Goal: Information Seeking & Learning: Learn about a topic

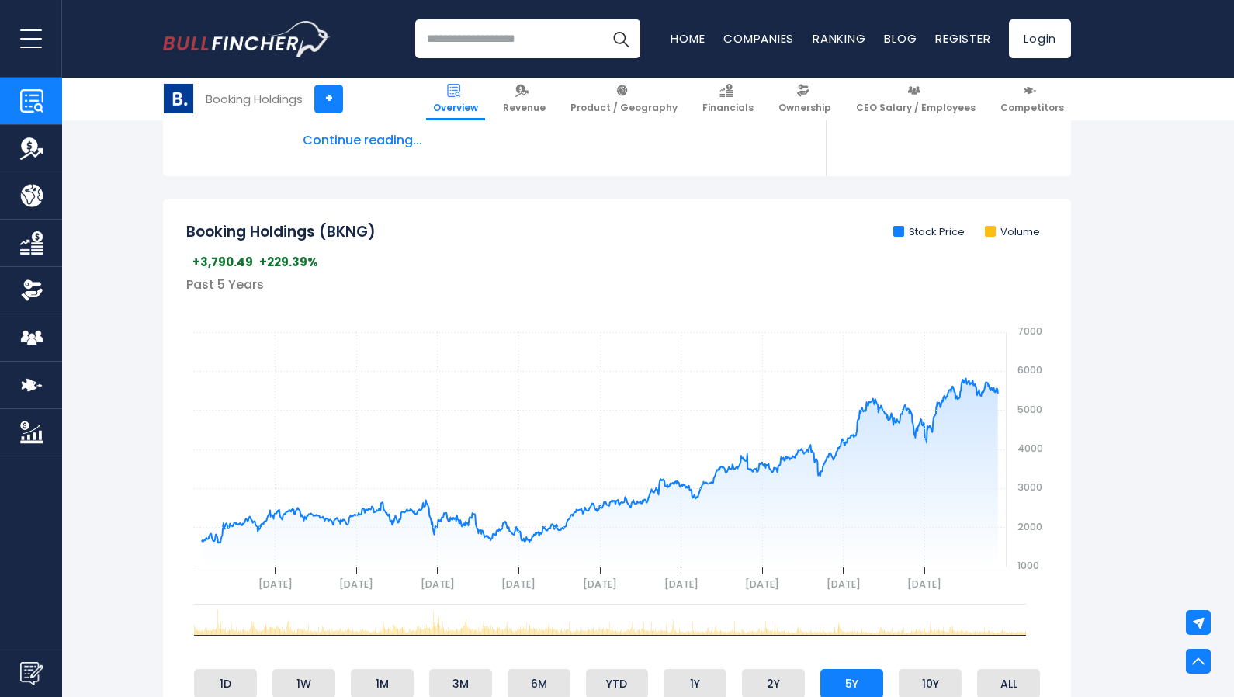
scroll to position [785, 0]
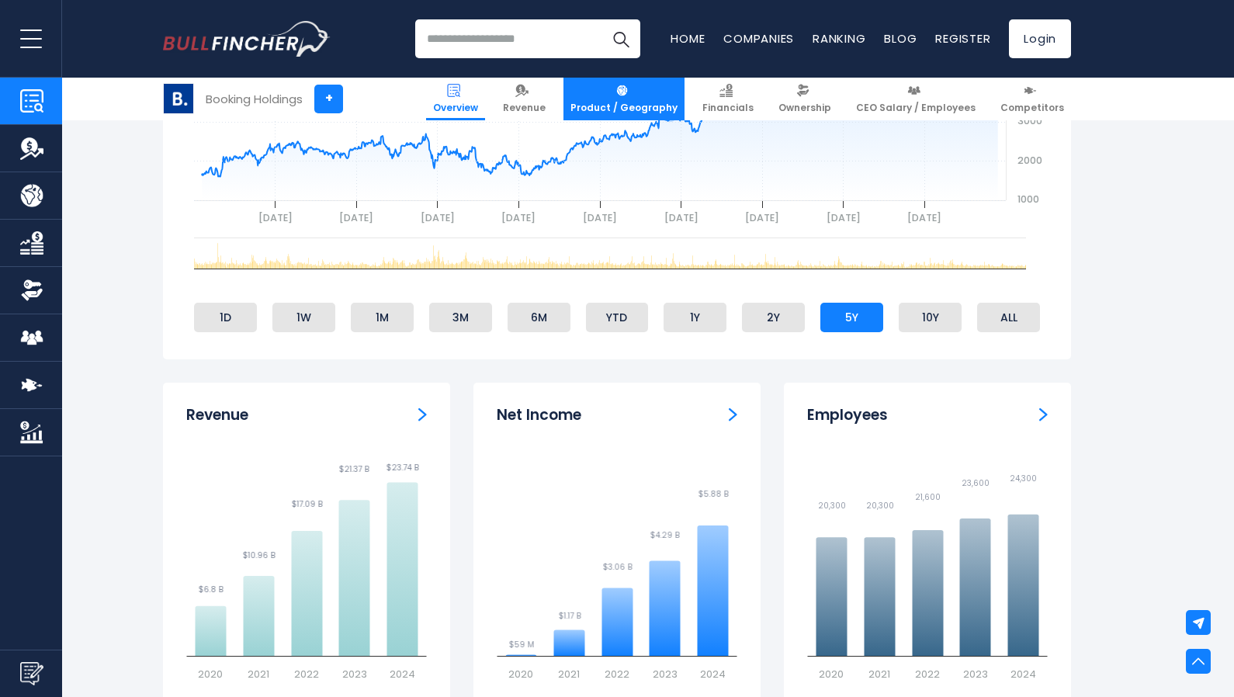
click at [660, 97] on link "Product / Geography" at bounding box center [623, 99] width 121 height 43
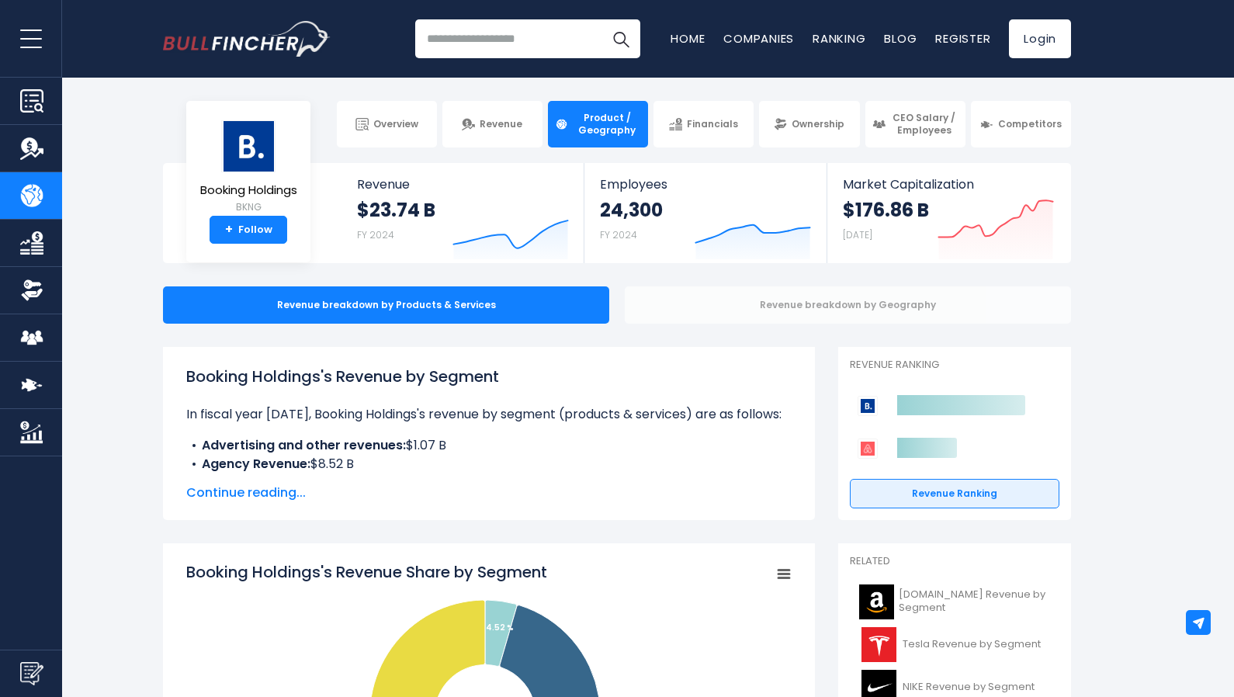
click at [787, 305] on div "Revenue breakdown by Geography" at bounding box center [848, 304] width 446 height 37
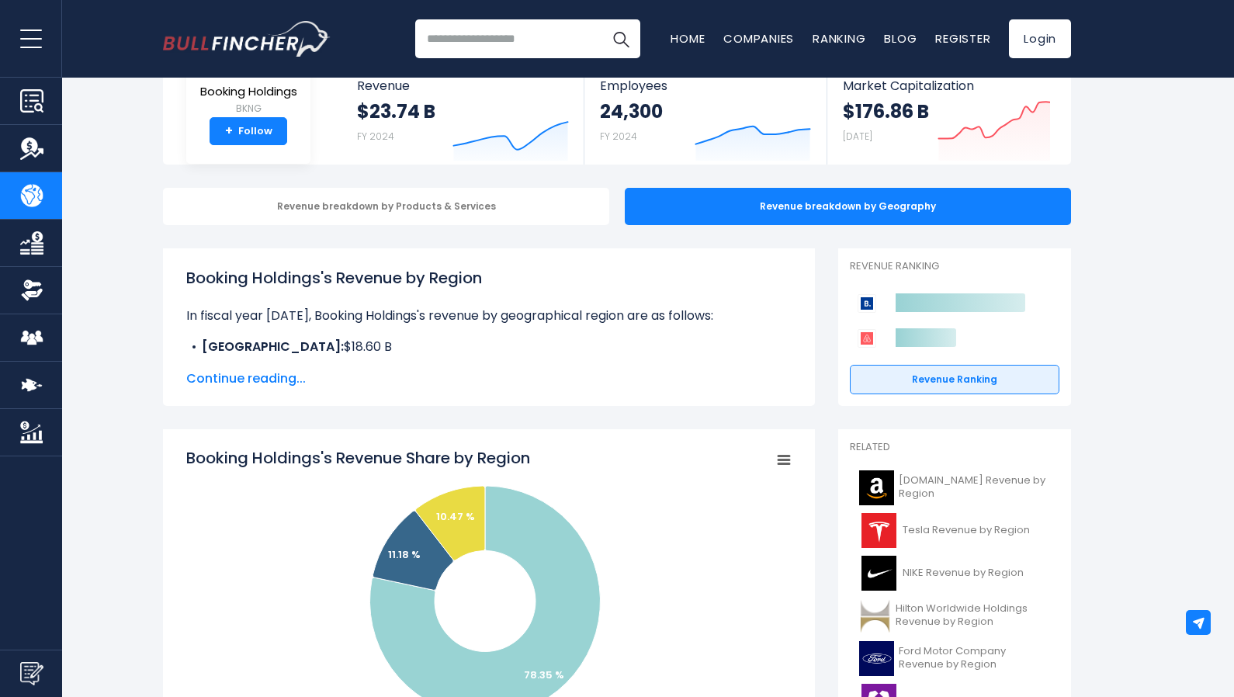
click at [243, 379] on span "Continue reading..." at bounding box center [488, 378] width 605 height 19
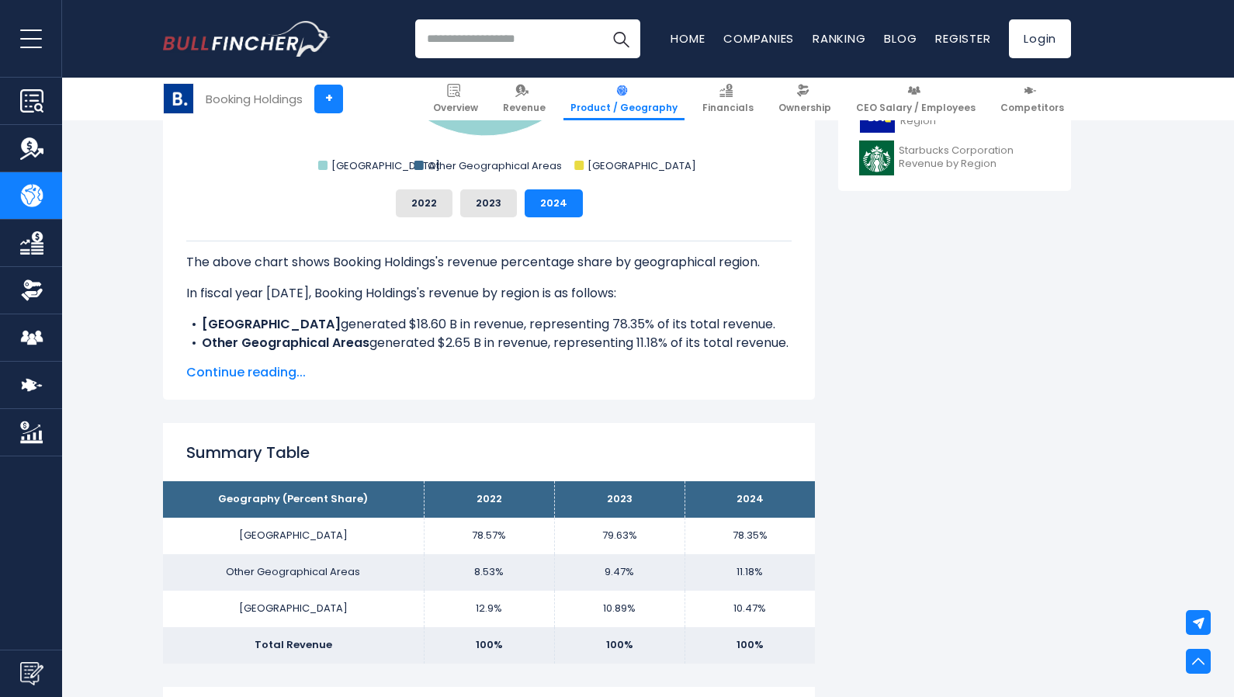
scroll to position [817, 0]
